Goal: Find specific page/section: Find specific page/section

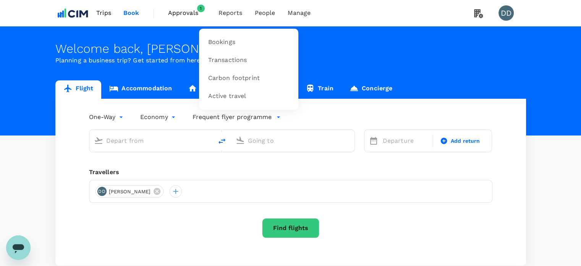
click at [224, 12] on span "Reports" at bounding box center [231, 12] width 24 height 9
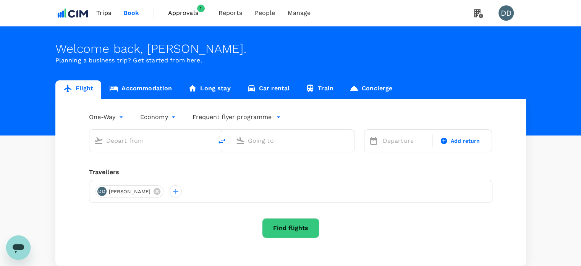
click at [67, 12] on img at bounding box center [72, 13] width 35 height 17
click at [61, 13] on img at bounding box center [72, 13] width 35 height 17
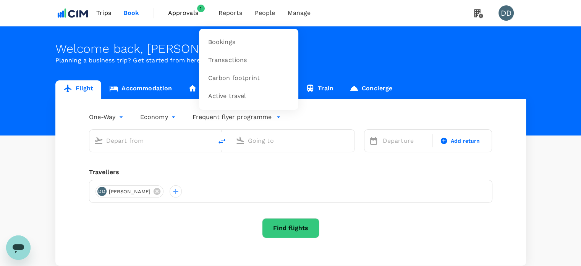
click at [233, 10] on span "Reports" at bounding box center [231, 12] width 24 height 9
click at [226, 41] on span "Bookings" at bounding box center [221, 42] width 27 height 9
